Goal: Find specific page/section: Locate a particular part of the current website

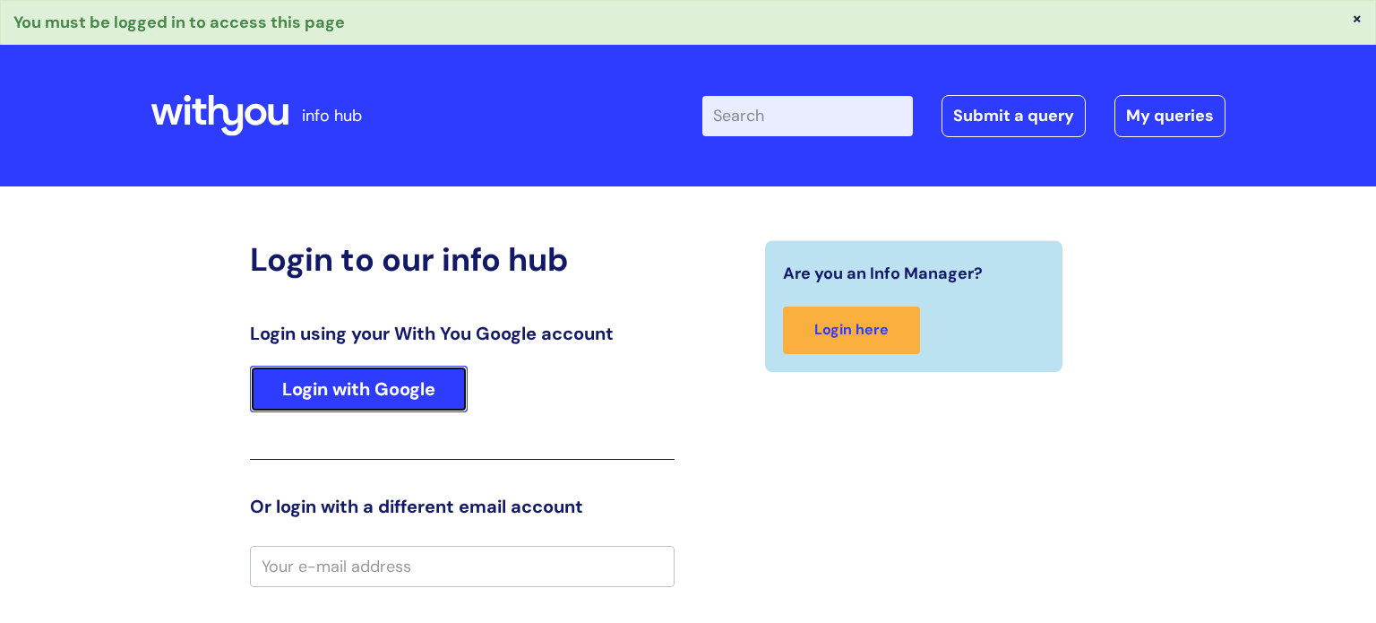
click at [351, 407] on link "Login with Google" at bounding box center [359, 389] width 218 height 47
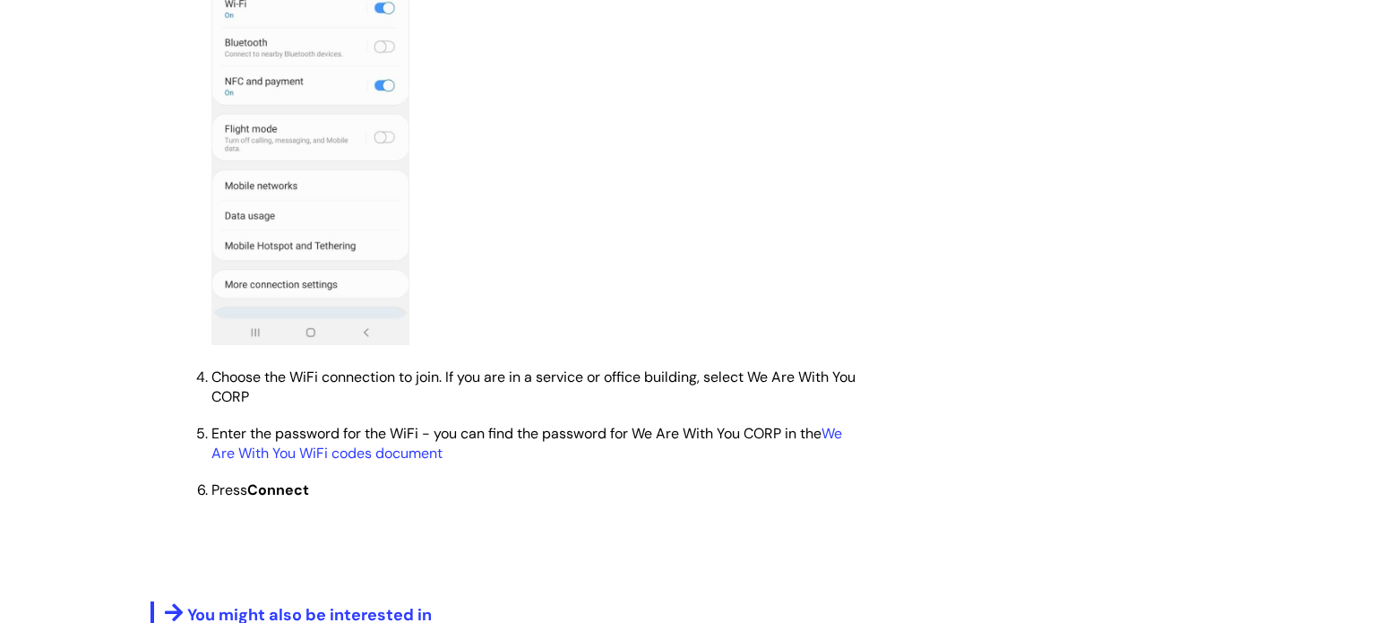
scroll to position [1433, 0]
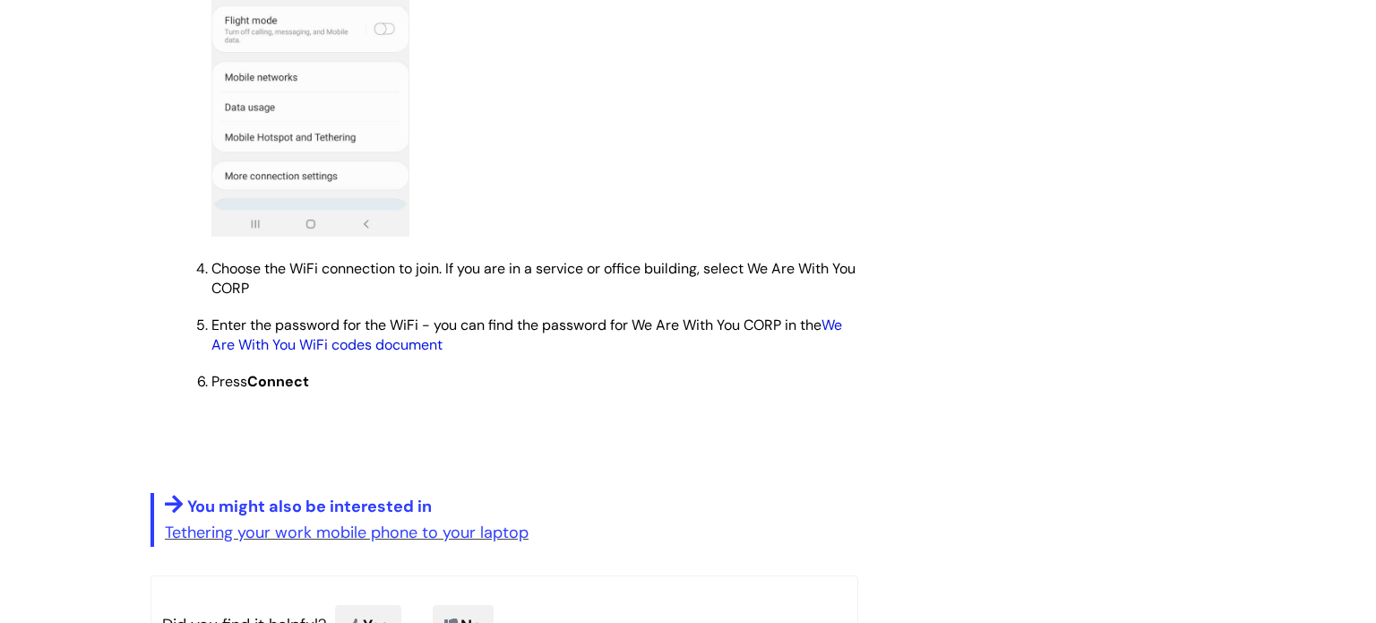
click at [842, 334] on link "We Are With You WiFi codes document" at bounding box center [526, 334] width 631 height 39
